Goal: Obtain resource: Download file/media

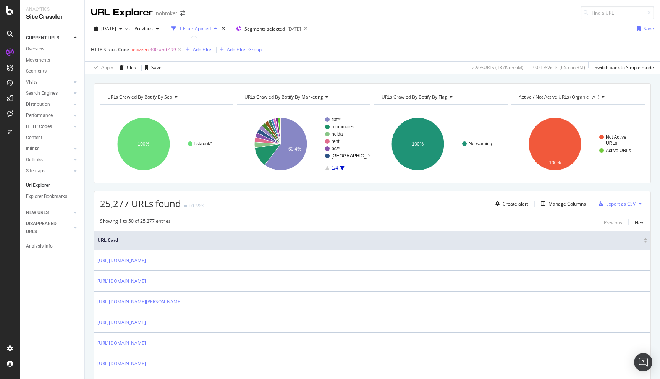
click at [202, 50] on div "Add Filter" at bounding box center [203, 49] width 20 height 6
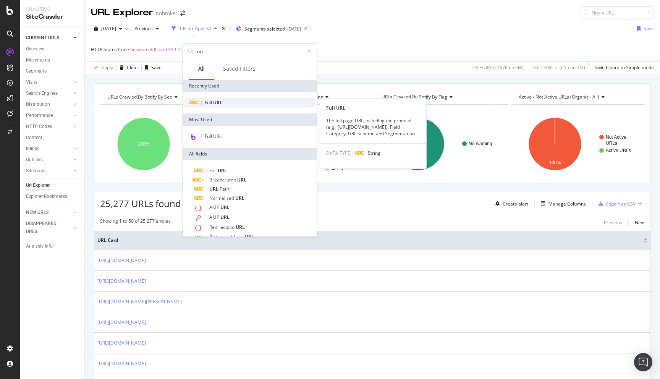
type input "url"
click at [221, 103] on span "URL" at bounding box center [217, 102] width 9 height 6
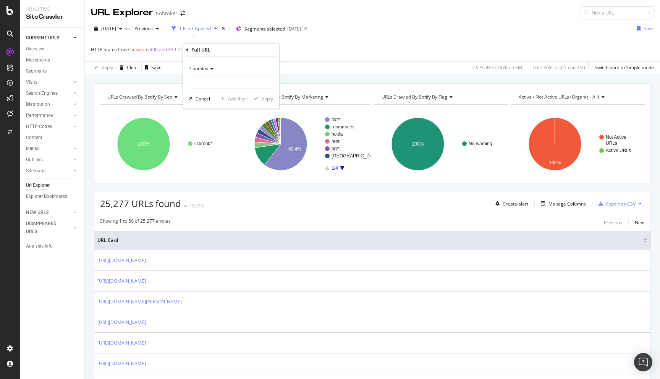
click at [203, 64] on div "Contains" at bounding box center [231, 69] width 84 height 12
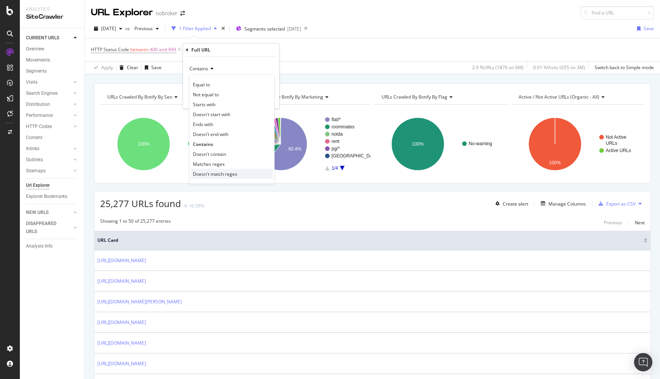
click at [215, 173] on span "Doesn't match regex" at bounding box center [215, 174] width 44 height 6
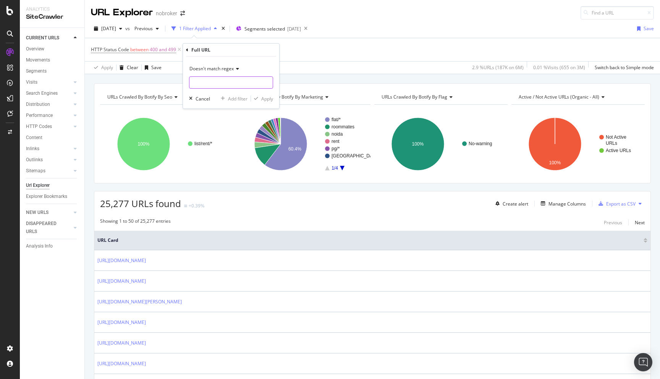
click at [206, 79] on input "text" at bounding box center [230, 82] width 83 height 12
type input "pg-"
click at [269, 96] on div "Apply" at bounding box center [267, 98] width 12 height 6
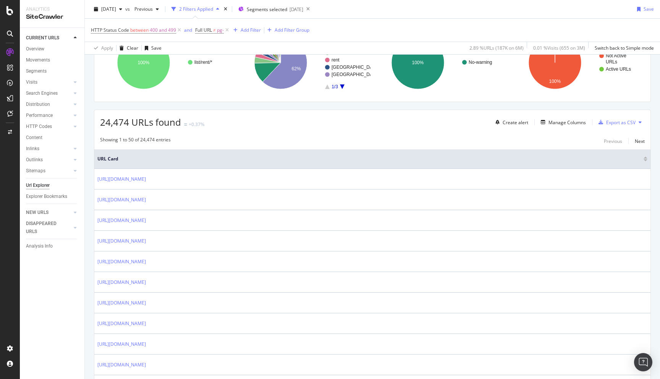
scroll to position [83, 0]
click at [212, 31] on span "Full URL" at bounding box center [203, 30] width 17 height 6
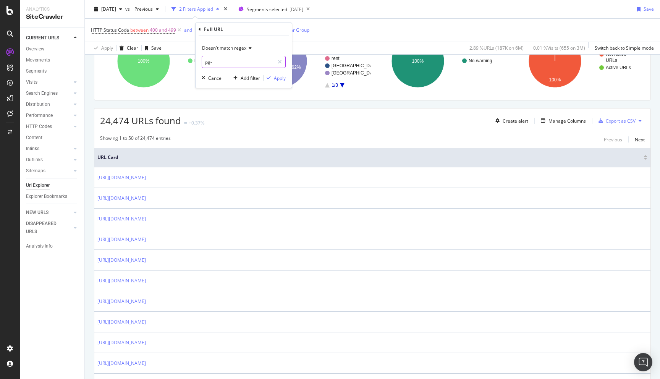
click at [221, 65] on input "pg-" at bounding box center [238, 62] width 72 height 12
type input "pg-|sitemap|roommate"
click at [280, 82] on div "Doesn't match regex pg-|sitemap|roommate Cancel Add filter Apply" at bounding box center [244, 62] width 96 height 52
click at [278, 77] on div "Apply" at bounding box center [280, 78] width 12 height 6
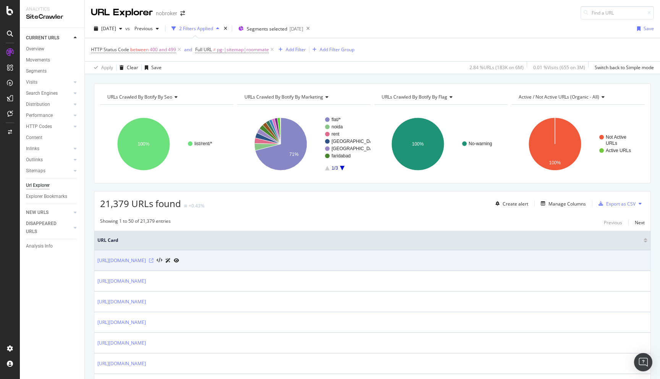
click at [154, 261] on icon at bounding box center [151, 260] width 5 height 5
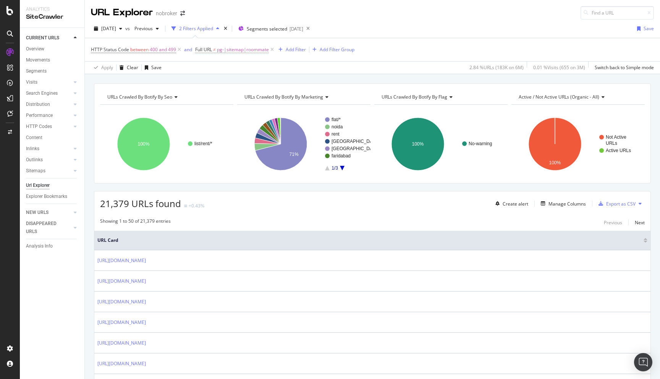
click at [249, 50] on span "pg-|sitemap|roommate" at bounding box center [243, 49] width 52 height 11
click at [250, 82] on input "pg-|sitemap|roommate" at bounding box center [238, 81] width 72 height 12
type input "pg-|sitemap|roommate|house-for-rent-"
click at [278, 96] on div "Apply" at bounding box center [280, 97] width 12 height 6
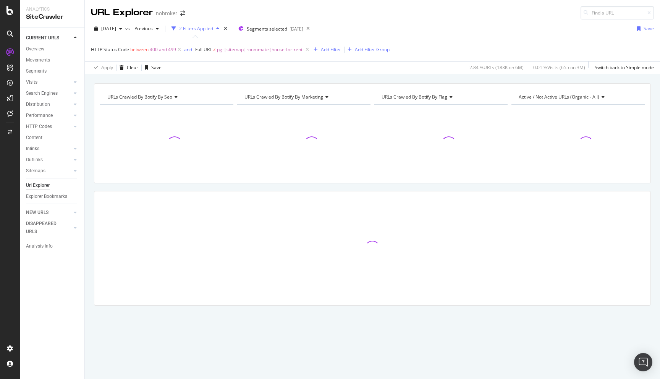
click at [91, 215] on div "URLs Crawled By Botify By seo Chart (by Value) Table Expand Export as CSV Expor…" at bounding box center [372, 207] width 575 height 249
click at [274, 53] on span "pg-|sitemap|roommate|house-for-rent-" at bounding box center [260, 49] width 87 height 11
click at [269, 90] on div "Doesn't match regex pg-|sitemap|roommate|house-for-rent- Cancel Add filter Apply" at bounding box center [244, 81] width 96 height 52
click at [269, 80] on input "pg-|sitemap|roommate|house-for-rent-" at bounding box center [238, 81] width 72 height 12
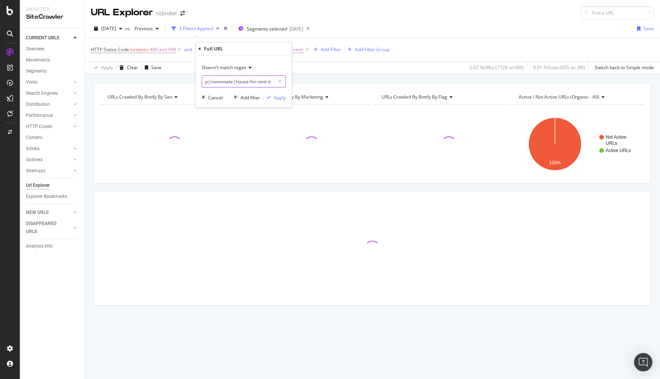
scroll to position [0, 26]
type input "pg-|sitemap|roommate|house-for-rent-in-"
click at [278, 97] on div "Apply" at bounding box center [280, 97] width 12 height 6
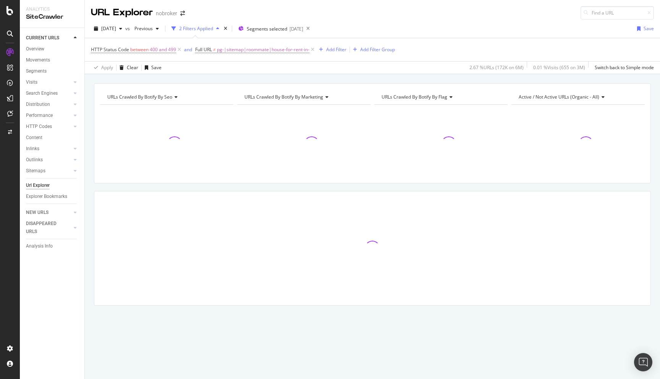
click at [90, 200] on div "URLs Crawled By Botify By seo Chart (by Value) Table Expand Export as CSV Expor…" at bounding box center [372, 207] width 575 height 249
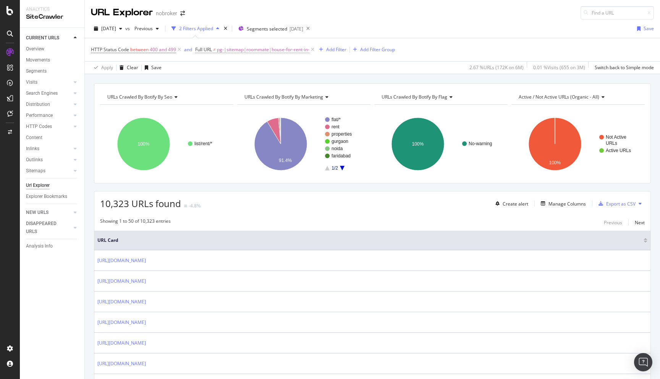
click at [294, 49] on span "pg-|sitemap|roommate|house-for-rent-in-" at bounding box center [263, 49] width 92 height 11
click at [267, 82] on input "pg-|sitemap|roommate|house-for-rent-in-" at bounding box center [238, 81] width 72 height 12
type input "pg-|sitemap|roommate|house-for-rent-in-|-na-na"
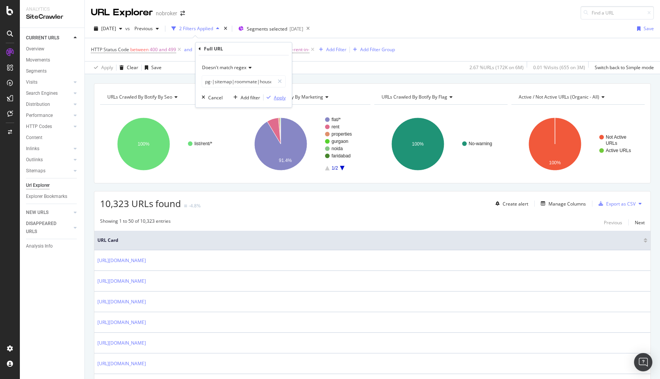
click at [281, 97] on div "Apply" at bounding box center [280, 97] width 12 height 6
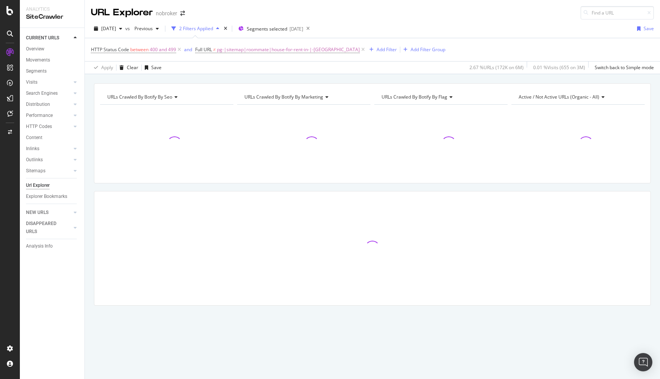
click at [88, 218] on div "URLs Crawled By Botify By seo Chart (by Value) Table Expand Export as CSV Expor…" at bounding box center [372, 207] width 575 height 249
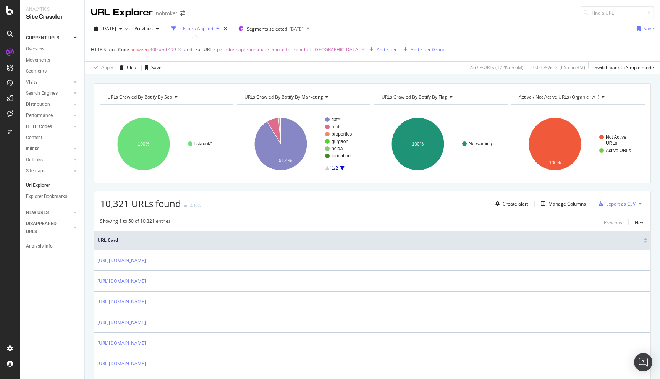
click at [257, 50] on span "pg-|sitemap|roommate|house-for-rent-in-|-na-na" at bounding box center [288, 49] width 143 height 11
click at [251, 79] on input "pg-|sitemap|roommate|house-for-rent-in-|-na-na" at bounding box center [238, 81] width 72 height 12
type input "pg-|sitemap|roommate|house-for-rent-in-|-na-na|/rent-"
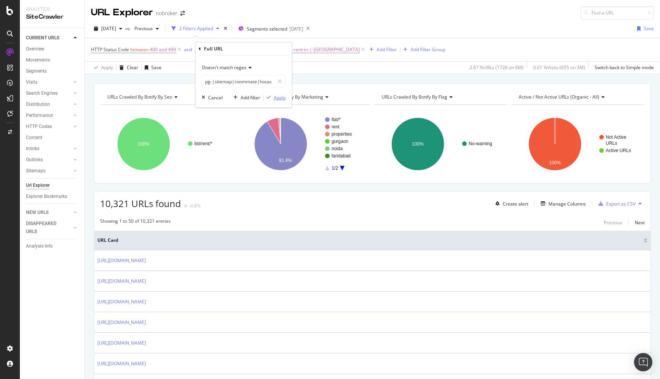
click at [277, 98] on div "Apply" at bounding box center [280, 97] width 12 height 6
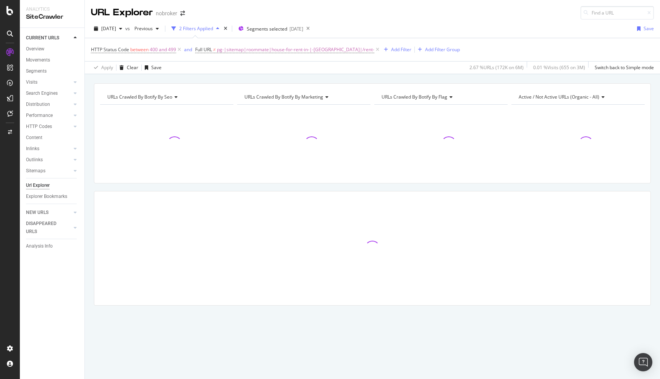
click at [89, 180] on div "URLs Crawled By Botify By seo Chart (by Value) Table Expand Export as CSV Expor…" at bounding box center [372, 207] width 575 height 249
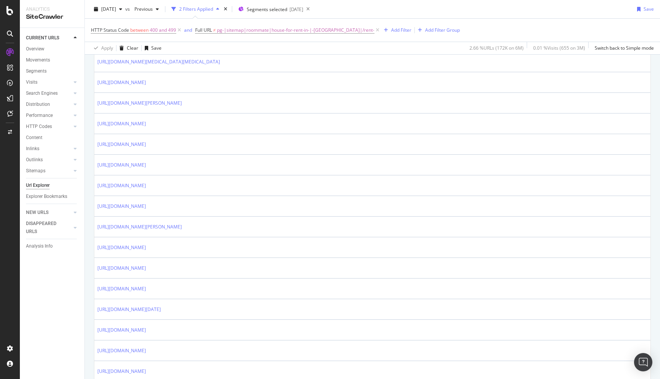
scroll to position [976, 0]
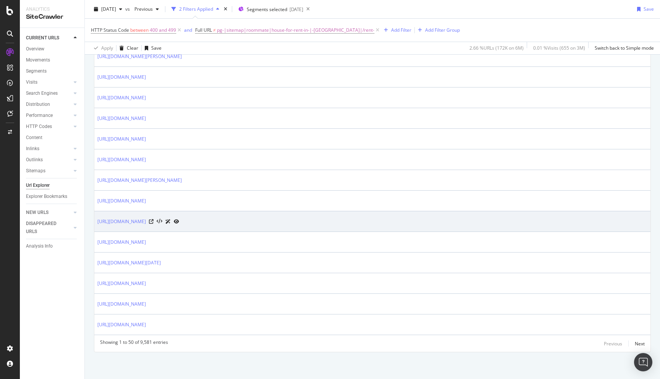
click at [96, 220] on td "https://www.nobroker.in/flats-for-rent-in-lig_colony_pune" at bounding box center [372, 221] width 556 height 21
copy tbody "https://www.nobroker.in/flats-for-rent-in-lig_colony_pune"
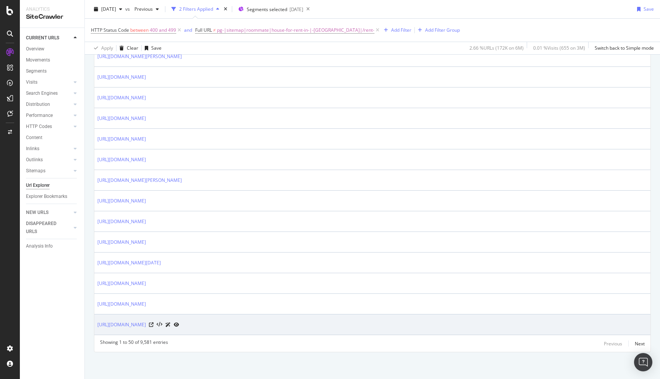
click at [96, 324] on td "https://www.nobroker.in/flats-for-rent-in-lokhandwala_complex_mumbai" at bounding box center [372, 324] width 556 height 21
copy div "https://www.nobroker.in/flats-for-rent-in-lokhandwala_complex_mumbai"
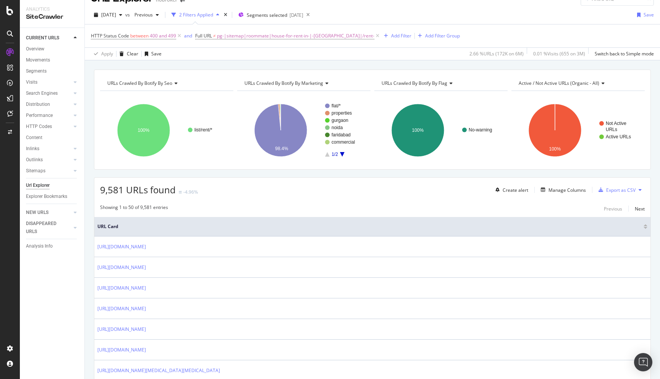
scroll to position [0, 0]
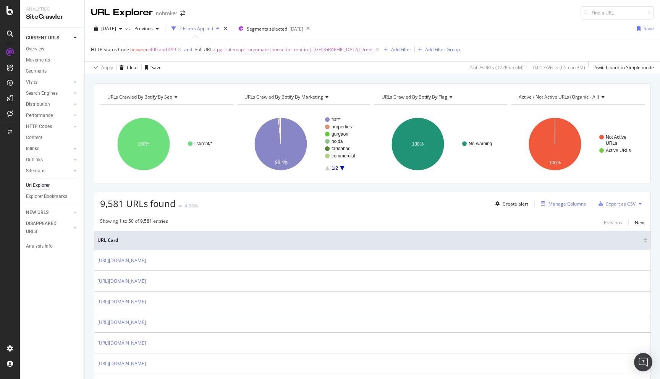
click at [556, 201] on div "Manage Columns" at bounding box center [566, 204] width 37 height 6
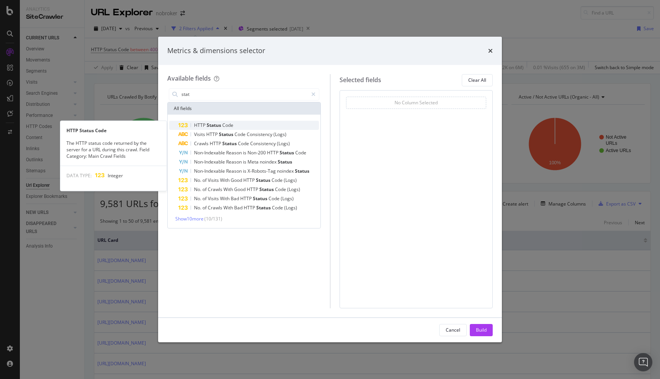
type input "stat"
click at [228, 124] on span "Code" at bounding box center [227, 125] width 11 height 6
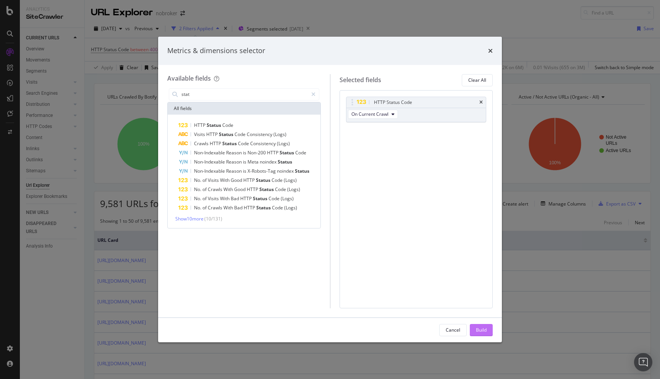
click at [481, 332] on div "Build" at bounding box center [481, 330] width 11 height 6
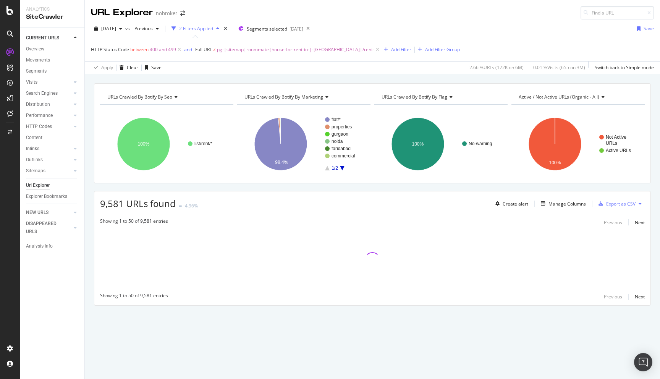
click at [87, 197] on div "URLs Crawled By Botify By seo Chart (by Value) Table Expand Export as CSV Expor…" at bounding box center [372, 207] width 575 height 249
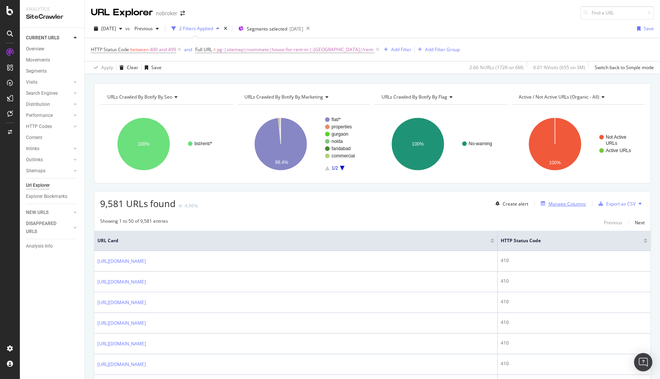
click at [562, 205] on div "Manage Columns" at bounding box center [566, 204] width 37 height 6
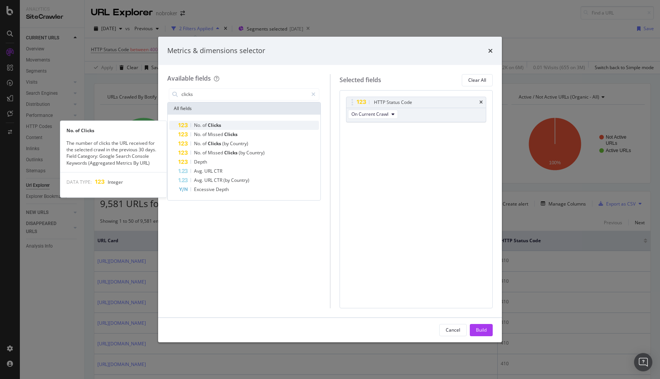
type input "clicks"
click at [208, 128] on span "Clicks" at bounding box center [214, 125] width 13 height 6
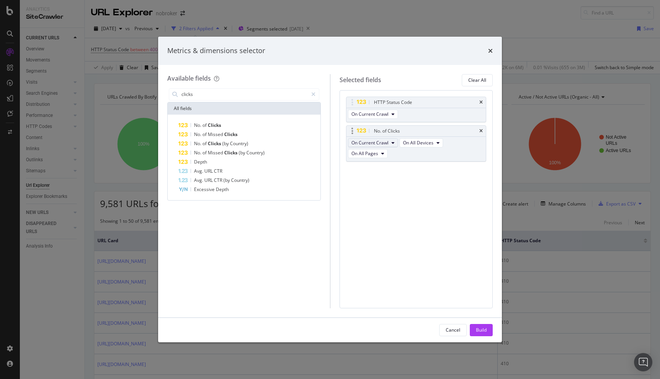
click at [375, 142] on span "On Current Crawl" at bounding box center [369, 142] width 37 height 6
click at [451, 202] on div "HTTP Status Code On Current Crawl No. of Clicks On Current Crawl On All Devices…" at bounding box center [417, 199] width 154 height 218
click at [482, 329] on div "Build" at bounding box center [481, 330] width 11 height 6
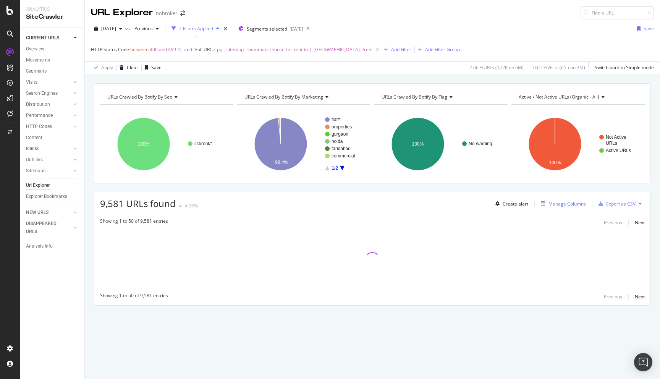
click at [570, 203] on div "Manage Columns" at bounding box center [566, 204] width 37 height 6
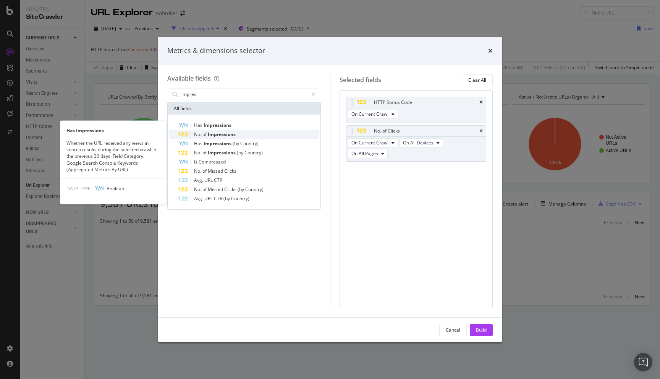
type input "impres"
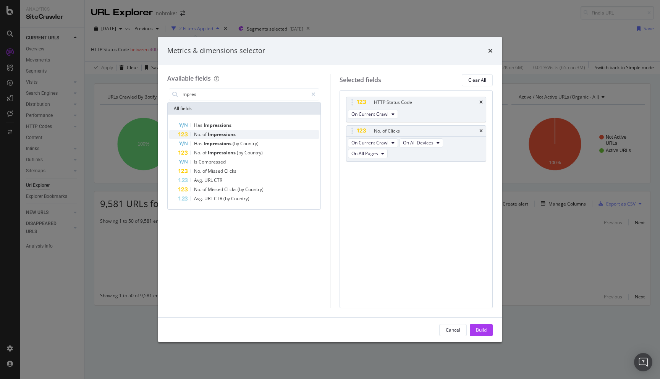
click at [220, 133] on span "Impressions" at bounding box center [222, 134] width 28 height 6
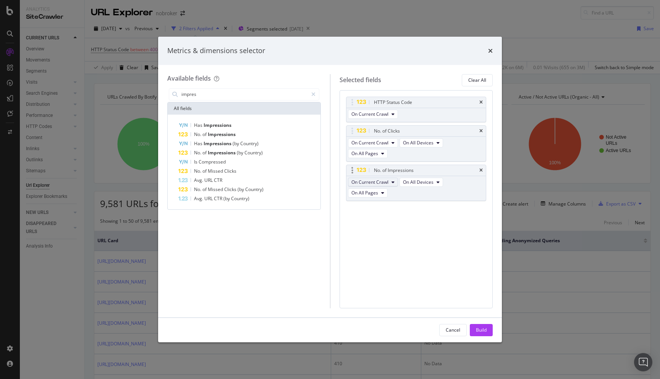
click at [377, 180] on span "On Current Crawl" at bounding box center [369, 182] width 37 height 6
click at [375, 227] on span "Diff Between Crawls" at bounding box center [375, 223] width 43 height 7
click at [377, 183] on span "On Current Crawl" at bounding box center [369, 182] width 37 height 6
click at [376, 214] on div "On Compared Crawl" at bounding box center [375, 209] width 55 height 11
click at [362, 142] on span "On Current Crawl" at bounding box center [369, 142] width 37 height 6
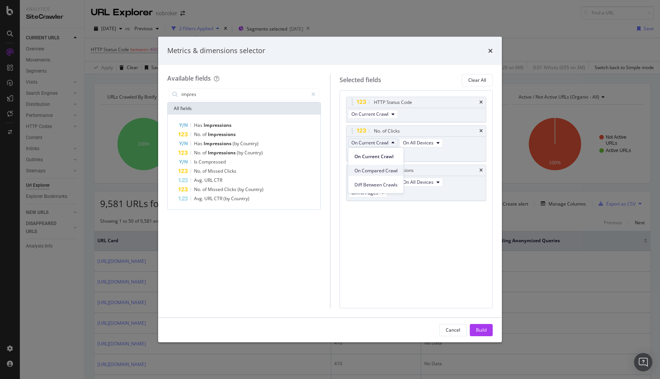
click at [370, 172] on span "On Compared Crawl" at bounding box center [375, 170] width 43 height 7
click at [481, 332] on div "Build" at bounding box center [481, 330] width 11 height 6
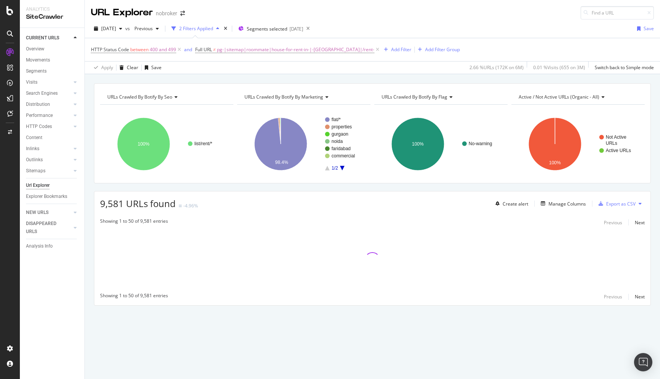
click at [86, 229] on div "URLs Crawled By Botify By seo Chart (by Value) Table Expand Export as CSV Expor…" at bounding box center [372, 207] width 575 height 249
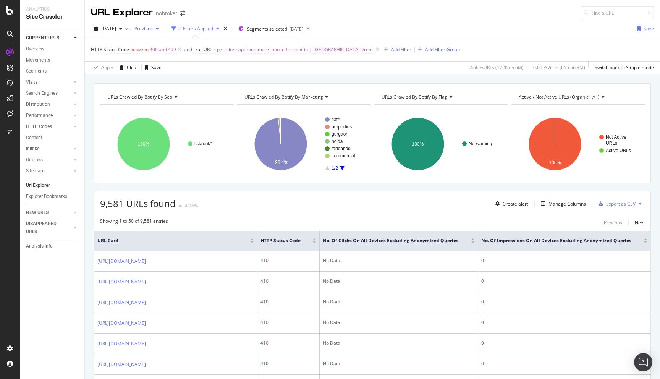
click at [153, 28] on span "Previous" at bounding box center [141, 28] width 21 height 6
click at [181, 86] on div "2025 Jun. 2nd" at bounding box center [167, 84] width 41 height 7
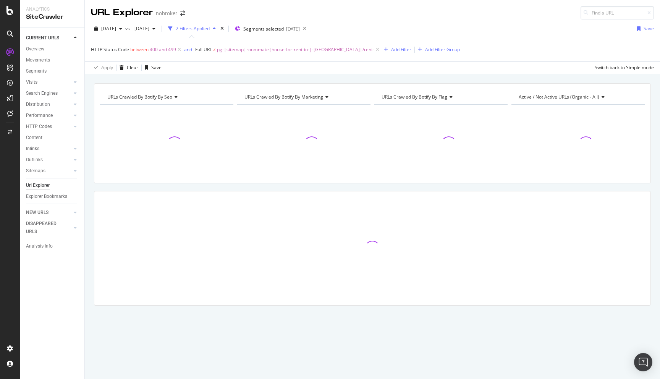
click at [87, 184] on div "URLs Crawled By Botify By seo Chart (by Value) Table Expand Export as CSV Expor…" at bounding box center [372, 207] width 575 height 249
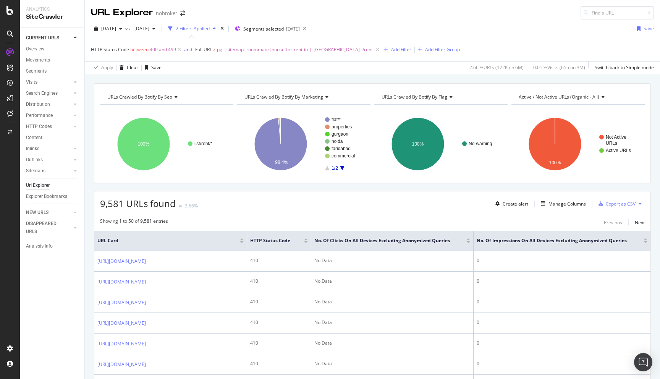
click at [646, 241] on div at bounding box center [646, 242] width 4 height 2
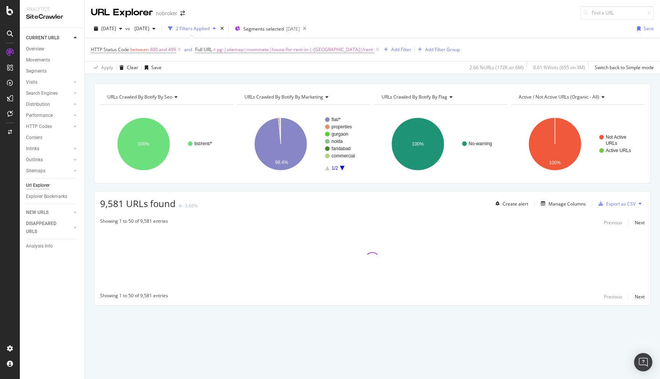
click at [89, 242] on div "URLs Crawled By Botify By seo Chart (by Value) Table Expand Export as CSV Expor…" at bounding box center [372, 207] width 575 height 249
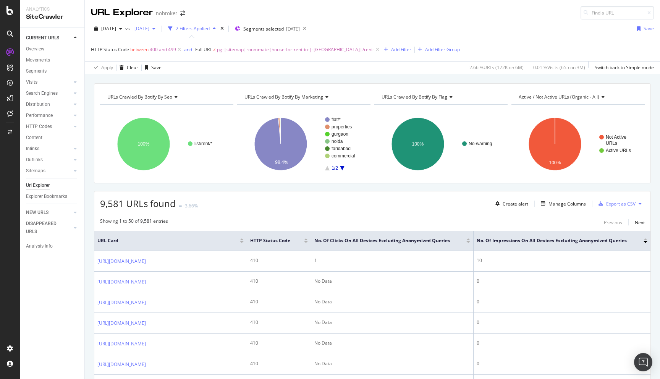
click at [149, 25] on span "2025 Jun. 2nd" at bounding box center [140, 28] width 18 height 6
click at [186, 96] on div "2025 May. 8th 6.4M URLs" at bounding box center [181, 98] width 68 height 7
click at [613, 199] on div "Export as CSV" at bounding box center [615, 203] width 40 height 11
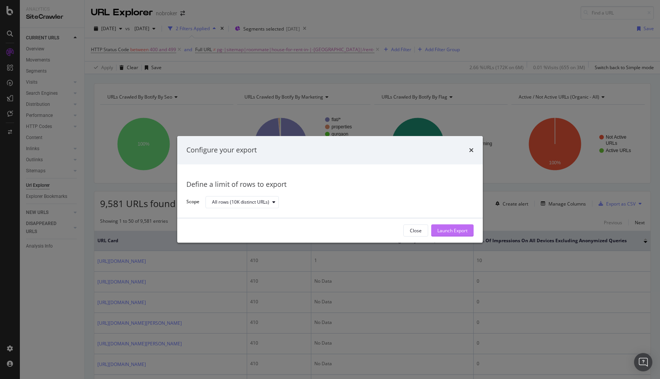
click at [447, 233] on div "Launch Export" at bounding box center [452, 230] width 30 height 6
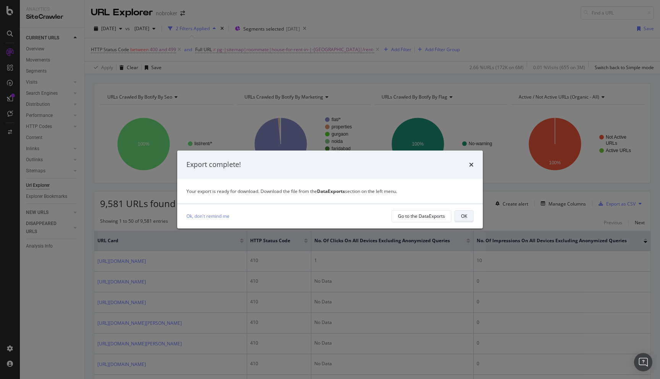
click at [469, 218] on button "OK" at bounding box center [464, 216] width 19 height 12
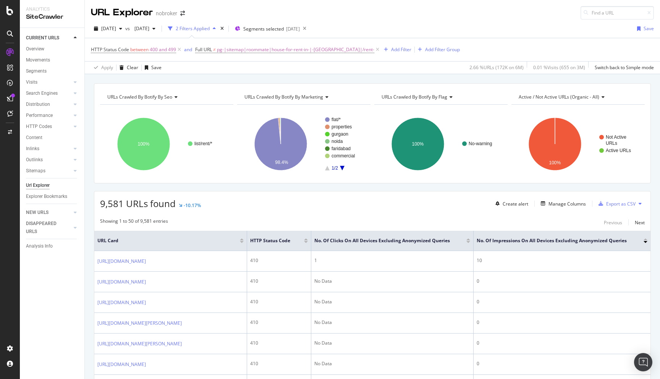
click at [475, 23] on div "2025 Aug. 4th vs 2025 May. 8th 2 Filters Applied Segments selected 2025-09-03 S…" at bounding box center [372, 30] width 575 height 15
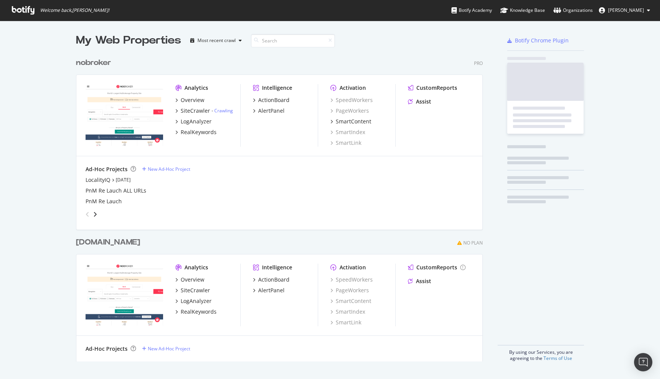
scroll to position [379, 660]
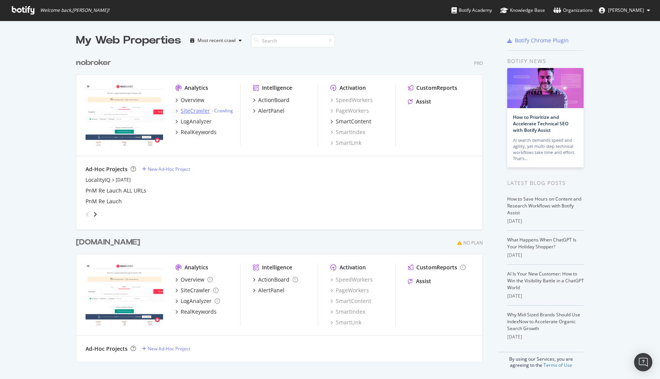
click at [194, 109] on div "SiteCrawler" at bounding box center [195, 111] width 29 height 8
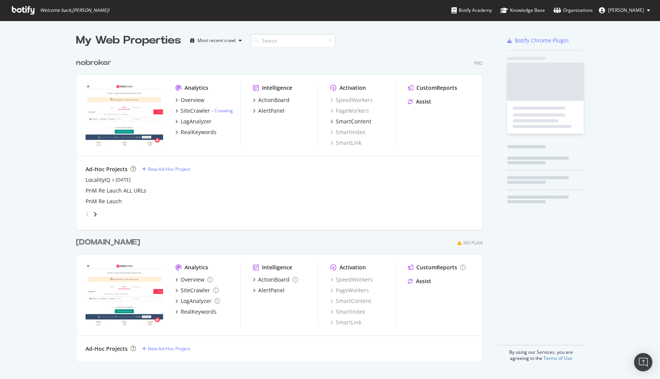
scroll to position [379, 660]
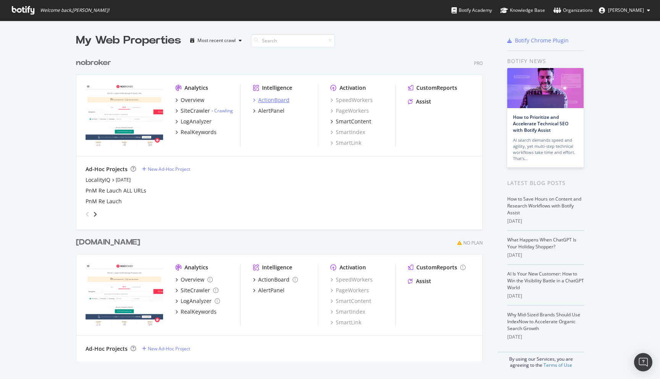
click at [260, 102] on div "ActionBoard" at bounding box center [273, 100] width 31 height 8
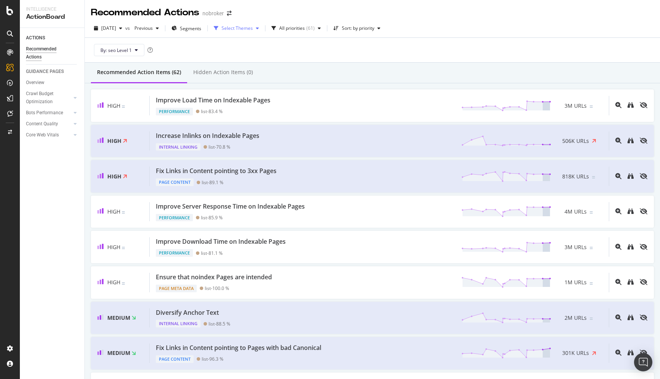
click at [243, 29] on div "Select Themes" at bounding box center [237, 28] width 31 height 5
click at [201, 28] on span "Segments" at bounding box center [190, 28] width 21 height 6
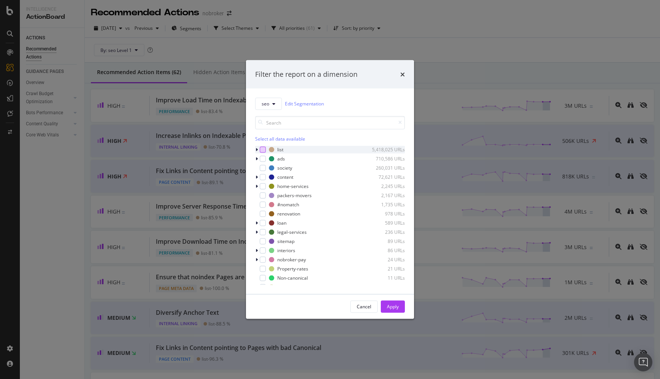
click at [264, 148] on div "modal" at bounding box center [263, 149] width 6 height 6
click at [398, 307] on div "Apply" at bounding box center [393, 306] width 12 height 6
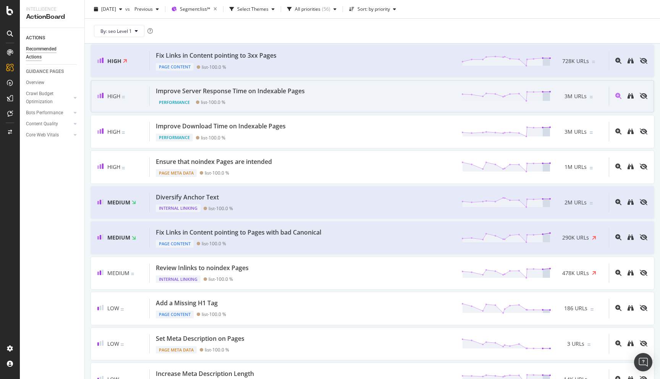
scroll to position [123, 0]
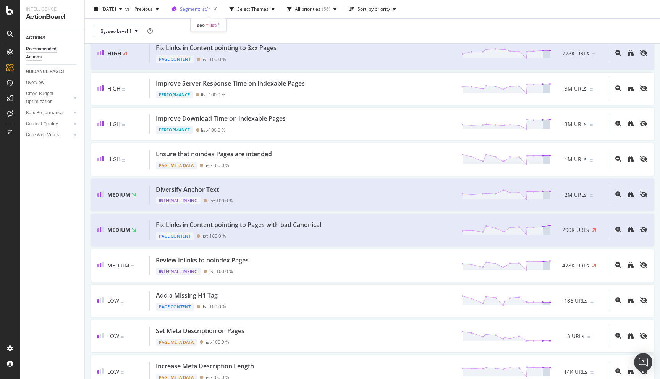
click at [210, 9] on span "Segment: list/*" at bounding box center [195, 9] width 31 height 6
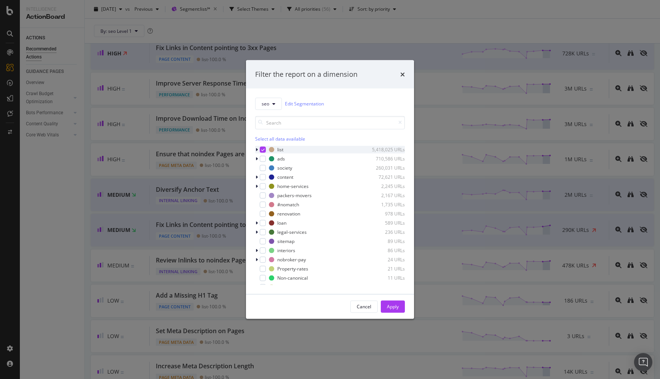
click at [257, 151] on icon "modal" at bounding box center [257, 149] width 2 height 5
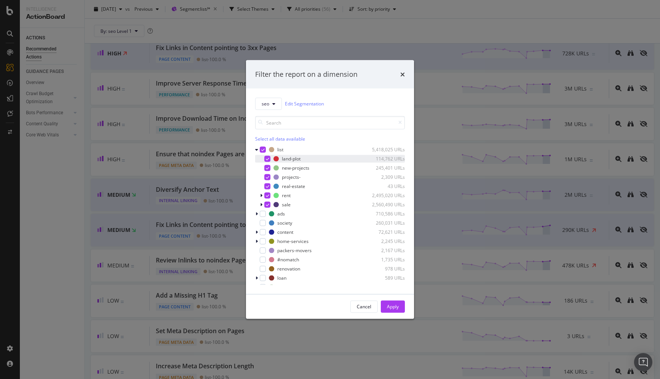
click at [267, 160] on icon "modal" at bounding box center [267, 159] width 3 height 4
click at [267, 164] on div "new-projects 245,401 URLs" at bounding box center [330, 168] width 150 height 8
click at [267, 176] on icon "modal" at bounding box center [267, 177] width 3 height 4
click at [268, 186] on icon "modal" at bounding box center [267, 186] width 3 height 4
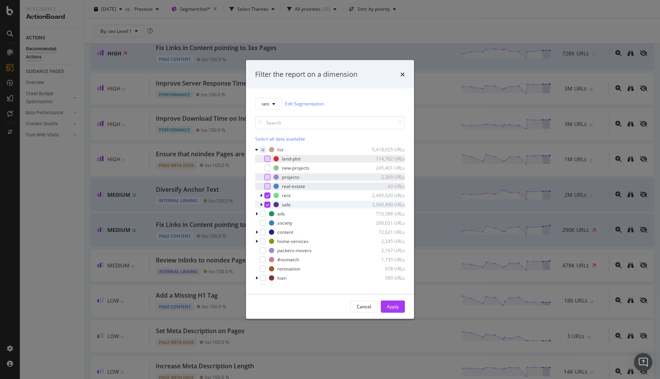
click at [269, 203] on div "modal" at bounding box center [267, 204] width 6 height 6
click at [398, 307] on div "Apply" at bounding box center [393, 306] width 12 height 6
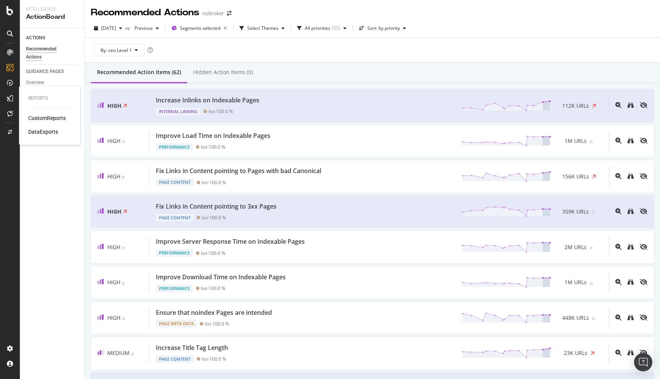
click at [42, 130] on div "DataExports" at bounding box center [43, 132] width 30 height 8
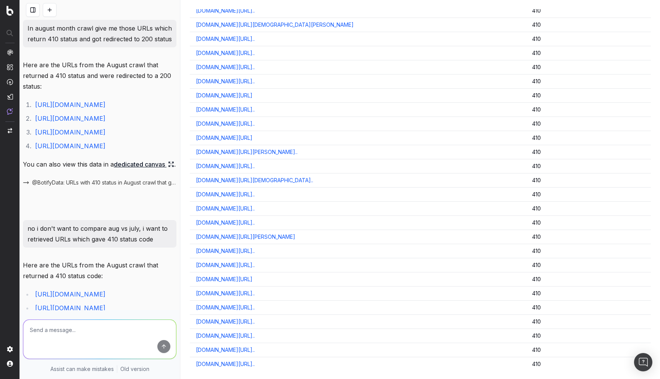
click at [50, 328] on textarea at bounding box center [99, 339] width 153 height 39
click at [62, 338] on textarea "i want to know how many urls went from good status code to bad status code" at bounding box center [99, 339] width 153 height 39
type textarea "i want to know how many urls went from good status code to bad 4xx status code …"
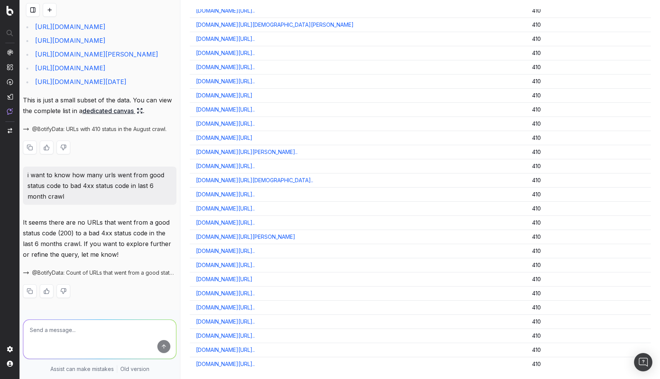
scroll to position [406, 0]
type textarea "urls with 3xx status code in list segment"
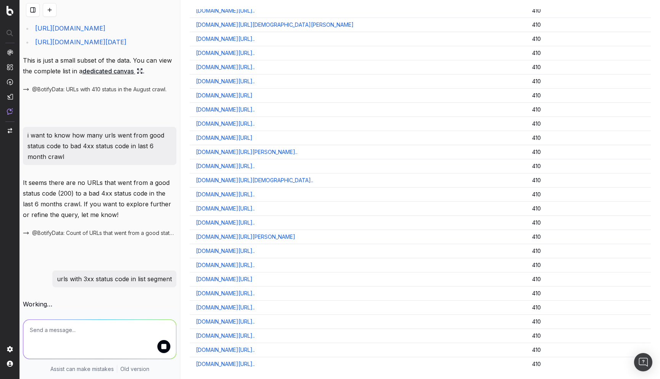
scroll to position [446, 0]
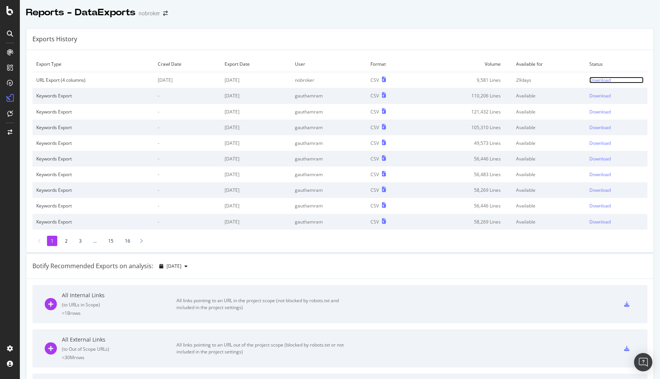
click at [602, 79] on div "Download" at bounding box center [599, 80] width 21 height 6
